Goal: Task Accomplishment & Management: Use online tool/utility

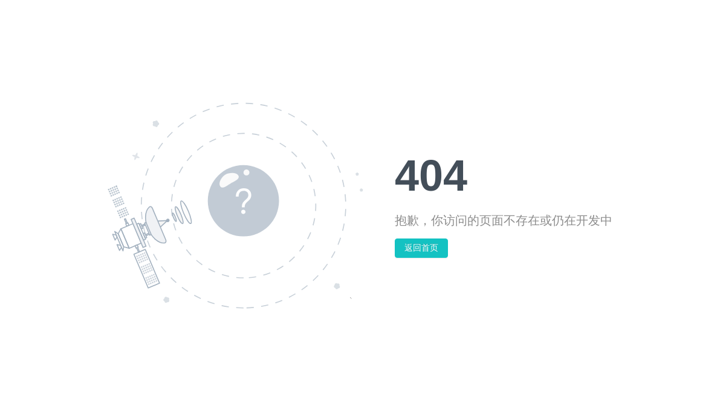
click at [424, 248] on button "返回首页" at bounding box center [421, 247] width 53 height 19
drag, startPoint x: 0, startPoint y: 0, endPoint x: 424, endPoint y: 248, distance: 491.1
click at [424, 248] on button "返回首页" at bounding box center [421, 247] width 53 height 19
click at [423, 253] on button "返回首页" at bounding box center [421, 247] width 53 height 19
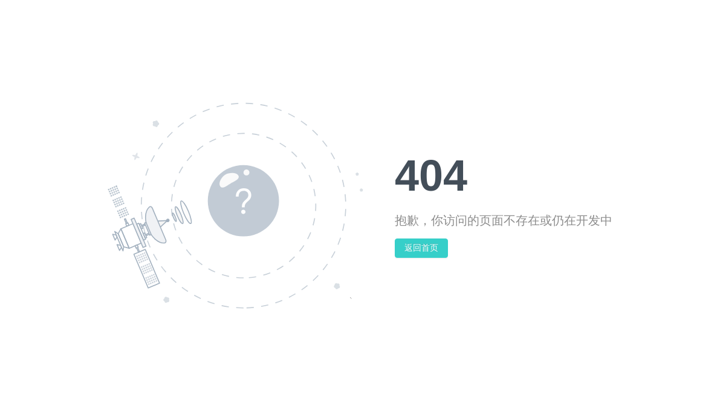
click at [423, 253] on button "返回首页" at bounding box center [421, 247] width 53 height 19
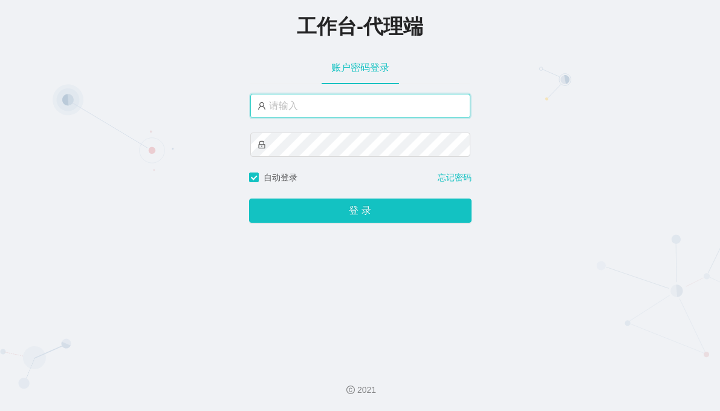
paste input "admin"
drag, startPoint x: 305, startPoint y: 102, endPoint x: 467, endPoint y: 165, distance: 174.1
click at [305, 105] on input "text" at bounding box center [360, 106] width 220 height 24
type input "admin"
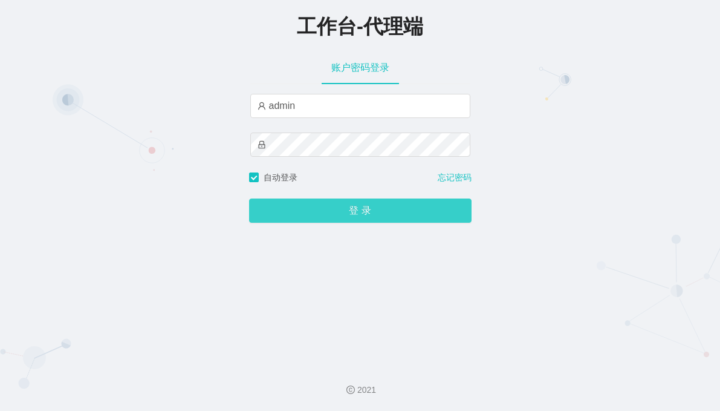
click at [345, 212] on button "登 录" at bounding box center [360, 210] width 223 height 24
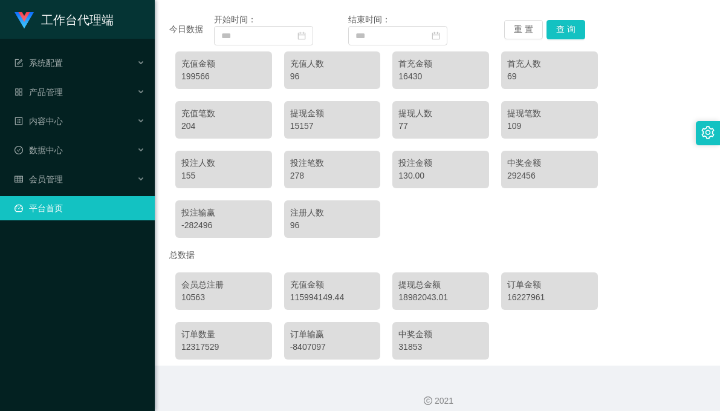
scroll to position [152, 0]
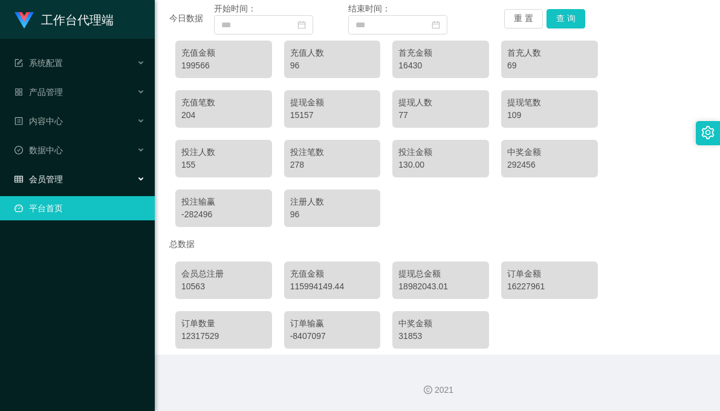
click at [63, 173] on div "会员管理" at bounding box center [77, 179] width 155 height 24
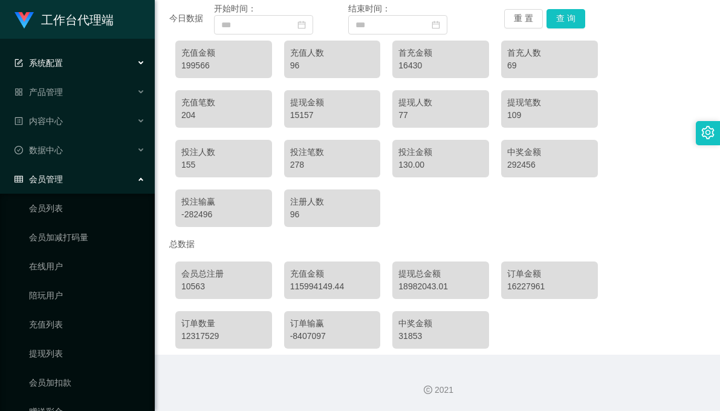
click at [79, 65] on div "系统配置" at bounding box center [77, 63] width 155 height 24
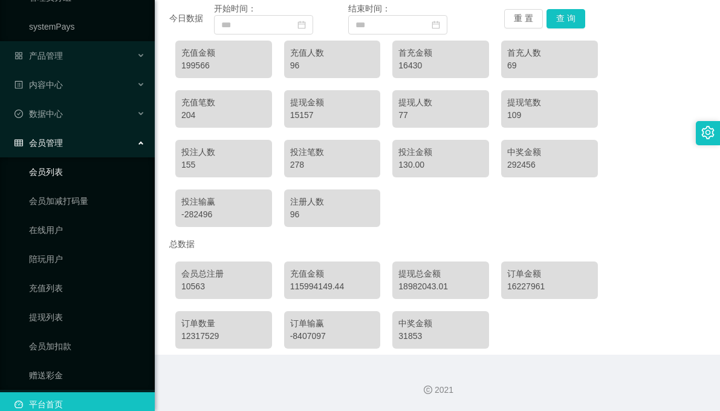
scroll to position [170, 0]
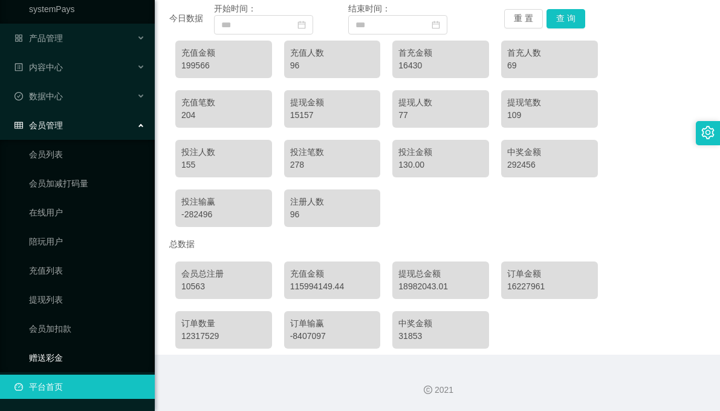
click at [51, 361] on link "赠送彩金" at bounding box center [87, 357] width 116 height 24
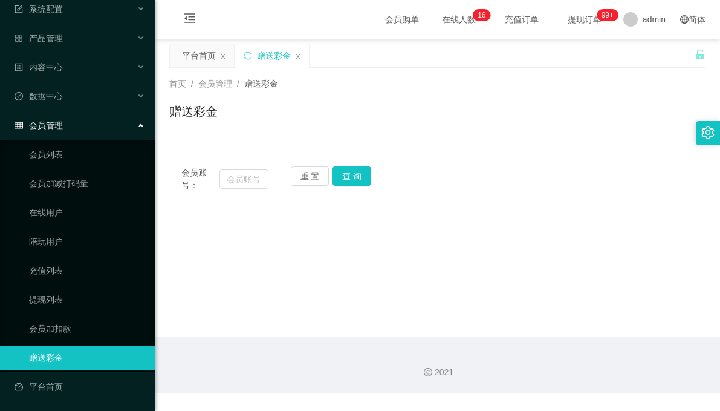
scroll to position [54, 0]
click at [248, 180] on input "text" at bounding box center [245, 178] width 50 height 19
paste input "aa112233"
type input "aa112233"
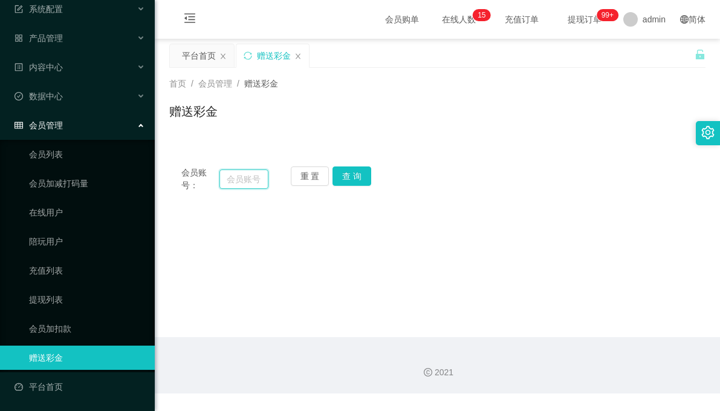
click at [242, 176] on input "text" at bounding box center [245, 178] width 50 height 19
drag, startPoint x: 480, startPoint y: 123, endPoint x: 261, endPoint y: 163, distance: 221.9
click at [242, 179] on input "text" at bounding box center [245, 178] width 50 height 19
paste input "Harry2436"
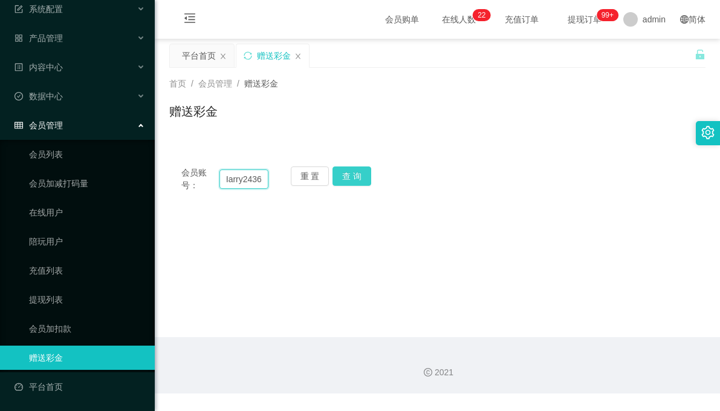
type input "Harry2436"
click at [351, 177] on button "查 询" at bounding box center [352, 175] width 39 height 19
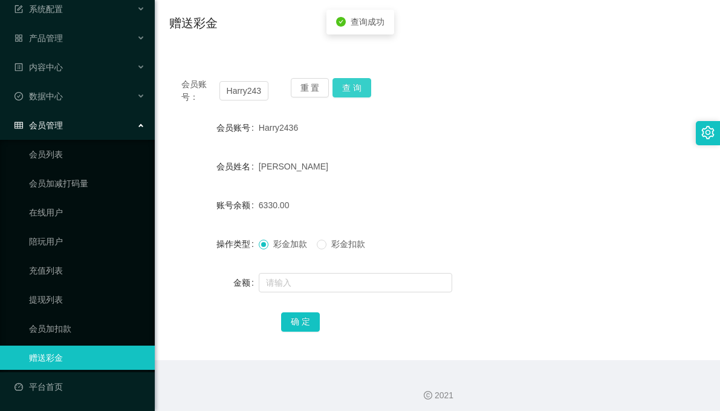
scroll to position [94, 0]
